Goal: Navigation & Orientation: Find specific page/section

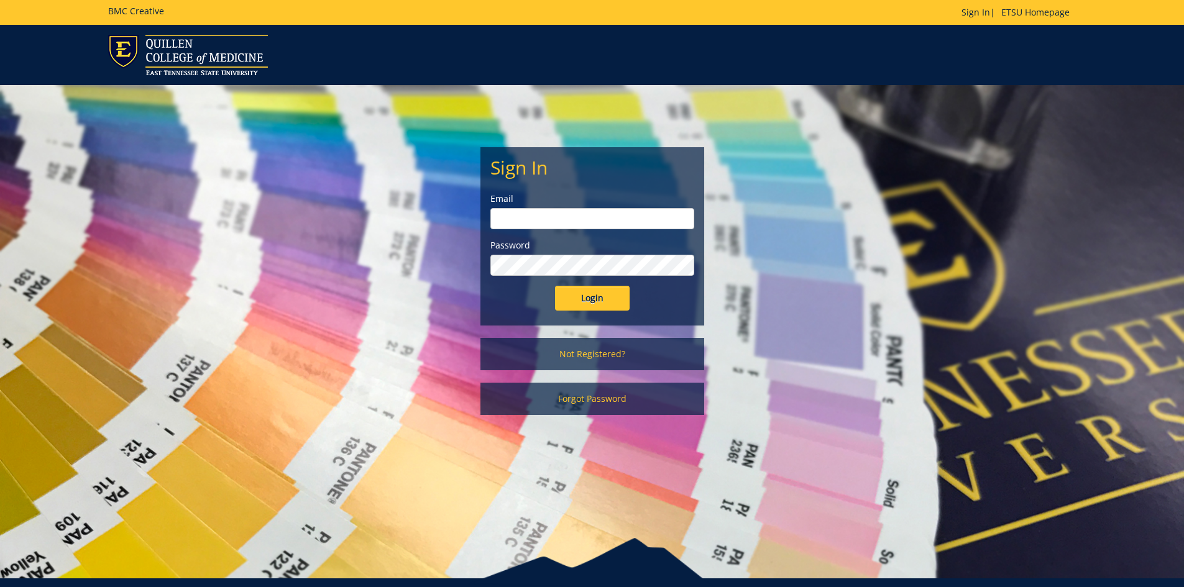
type input "[EMAIL_ADDRESS][DOMAIN_NAME]"
click at [597, 289] on input "Login" at bounding box center [592, 298] width 75 height 25
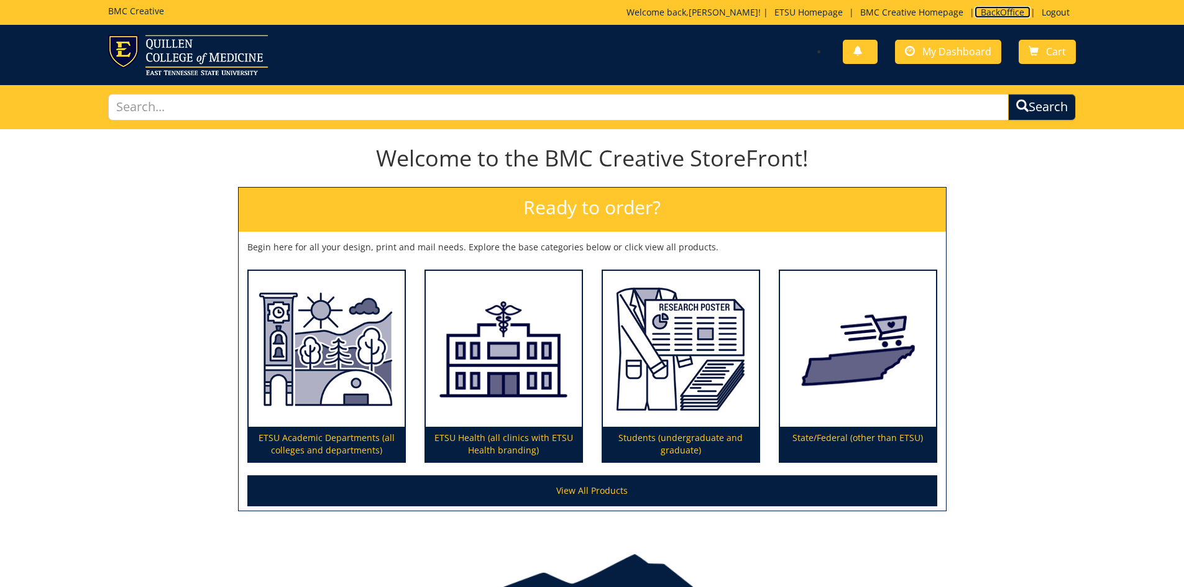
click at [994, 11] on link "BackOffice" at bounding box center [1003, 12] width 56 height 12
